Goal: Task Accomplishment & Management: Manage account settings

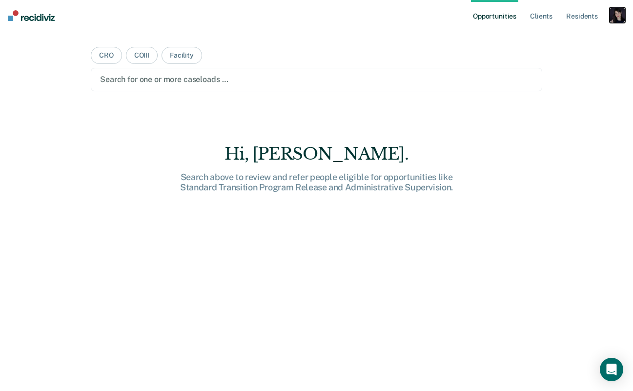
click at [614, 21] on div "button" at bounding box center [618, 15] width 16 height 16
click at [559, 41] on link "Profile" at bounding box center [578, 40] width 79 height 8
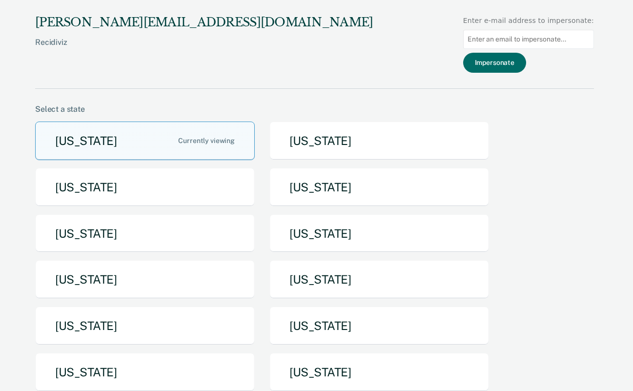
click at [554, 41] on input at bounding box center [529, 39] width 131 height 19
paste input "[EMAIL_ADDRESS][DOMAIN_NAME][US_STATE]"
type input "[EMAIL_ADDRESS][DOMAIN_NAME][US_STATE]"
click at [495, 65] on button "Impersonate" at bounding box center [495, 63] width 63 height 20
